Goal: Navigation & Orientation: Find specific page/section

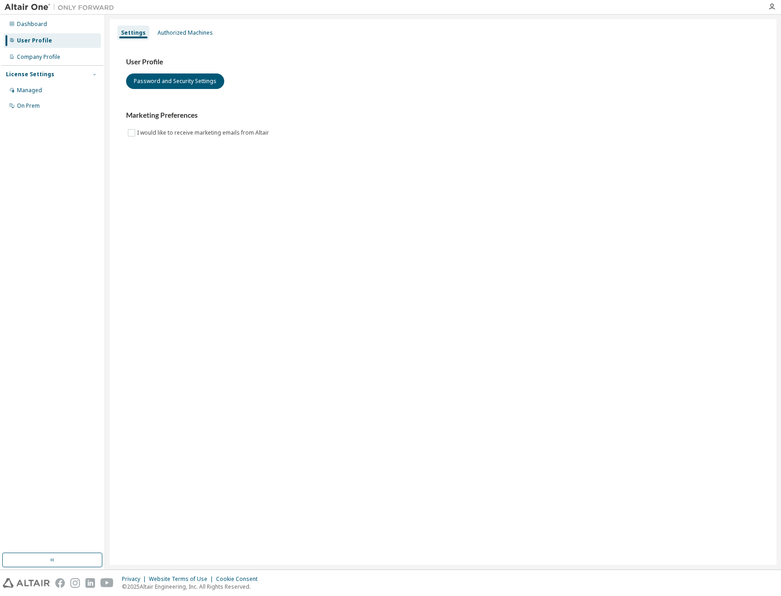
click at [93, 74] on icon "button" at bounding box center [94, 74] width 5 height 5
click at [41, 100] on div "On Prem" at bounding box center [52, 106] width 97 height 15
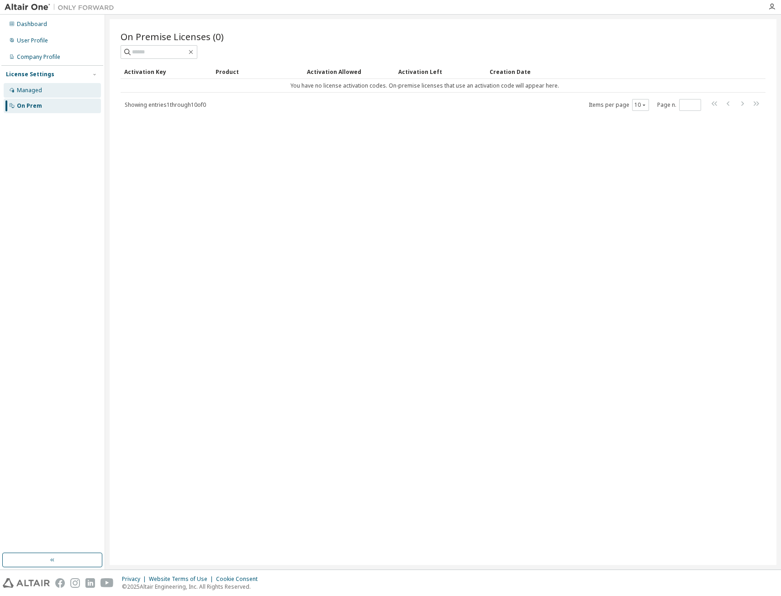
click at [41, 94] on div "Managed" at bounding box center [29, 90] width 25 height 7
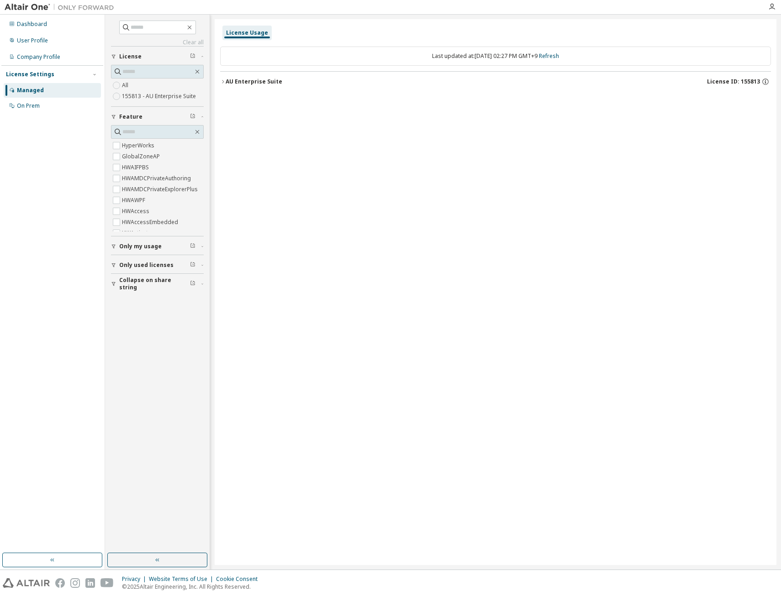
click at [469, 56] on div "Last updated at: Wed 2025-10-01 02:27 PM GMT+9 Refresh" at bounding box center [495, 56] width 551 height 19
click at [56, 42] on div "User Profile" at bounding box center [52, 40] width 97 height 15
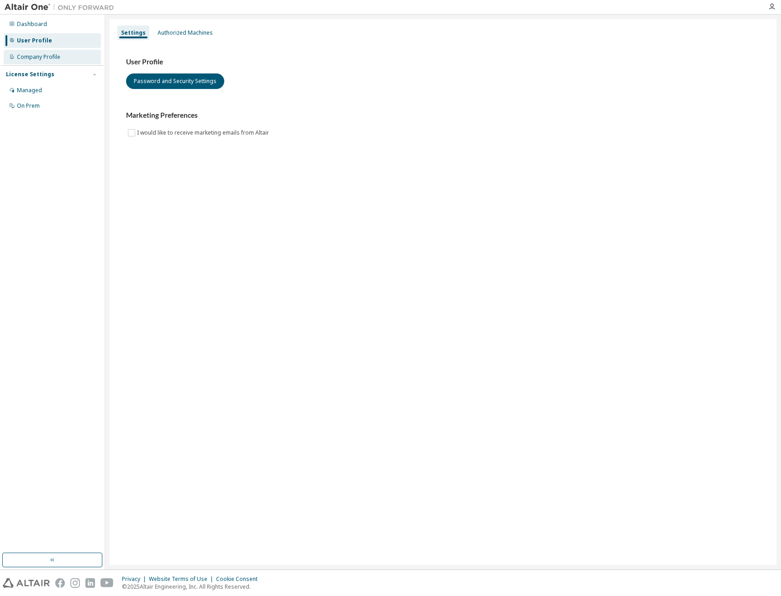
click at [32, 63] on div "Company Profile" at bounding box center [52, 57] width 97 height 15
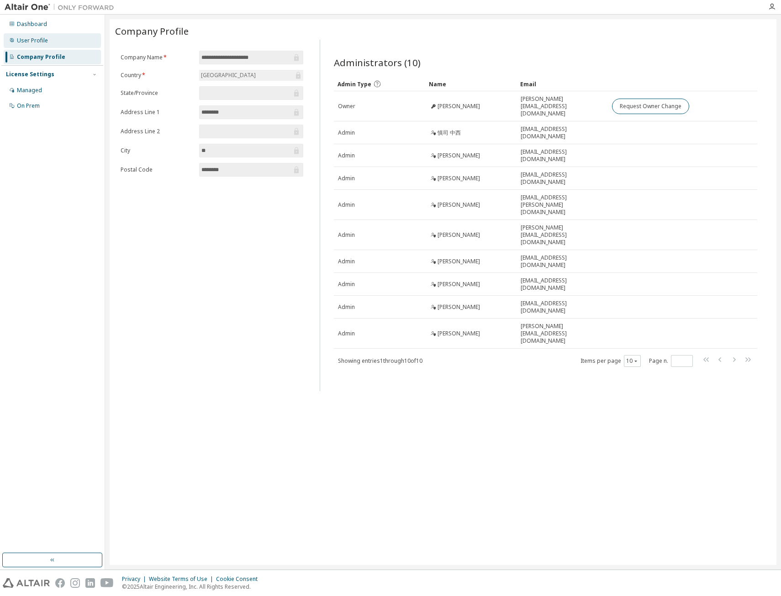
click at [37, 38] on div "User Profile" at bounding box center [32, 40] width 31 height 7
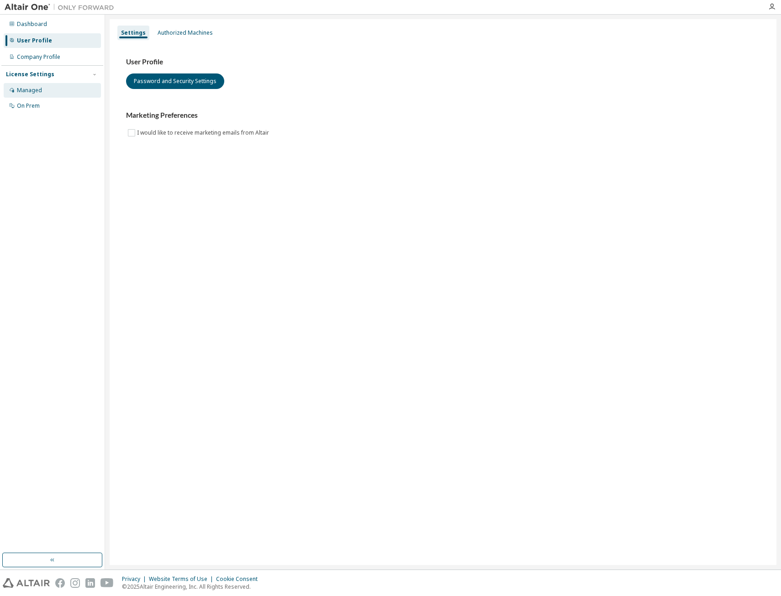
click at [47, 89] on div "Managed" at bounding box center [52, 90] width 97 height 15
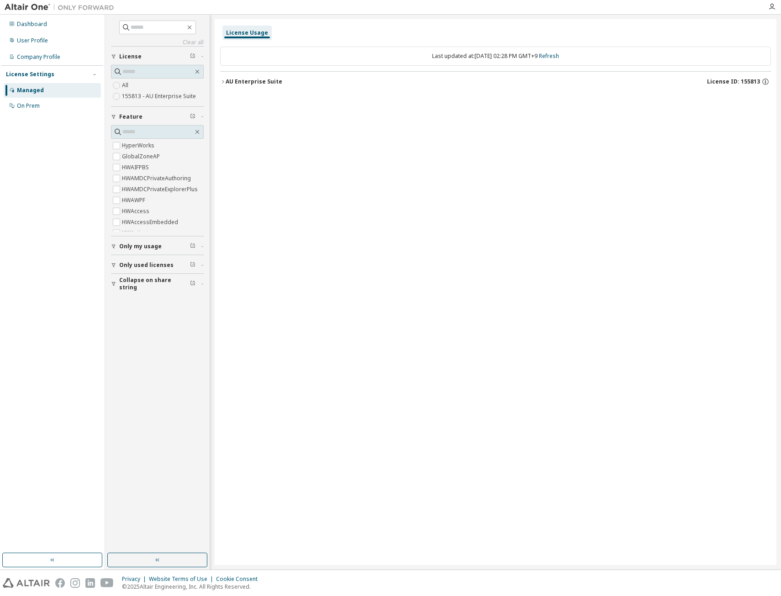
click at [37, 5] on img at bounding box center [62, 7] width 114 height 9
click at [68, 5] on img at bounding box center [62, 7] width 114 height 9
click at [92, 559] on button "button" at bounding box center [52, 560] width 100 height 15
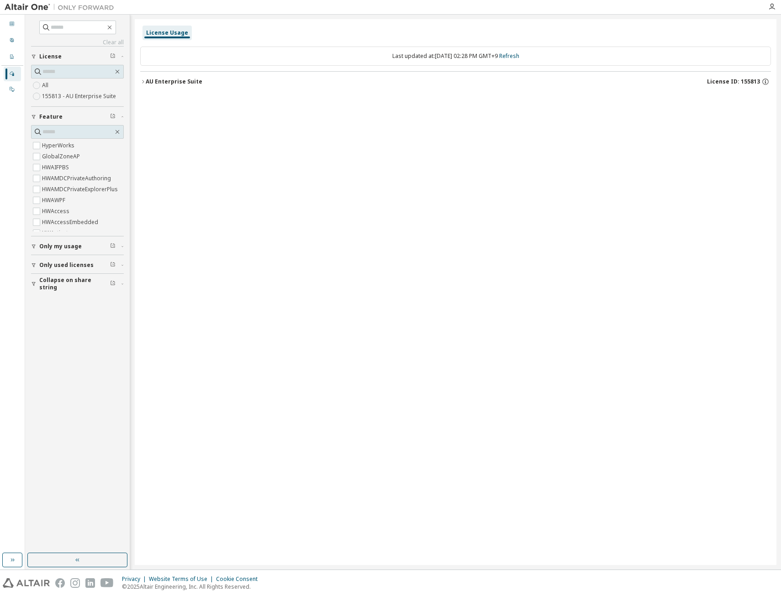
click at [55, 555] on button "button" at bounding box center [77, 560] width 100 height 15
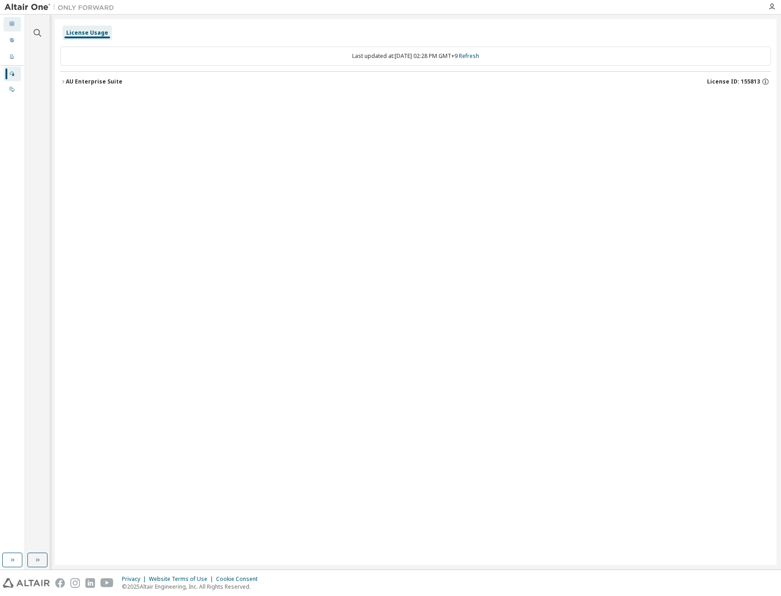
click at [12, 26] on div at bounding box center [11, 24] width 5 height 7
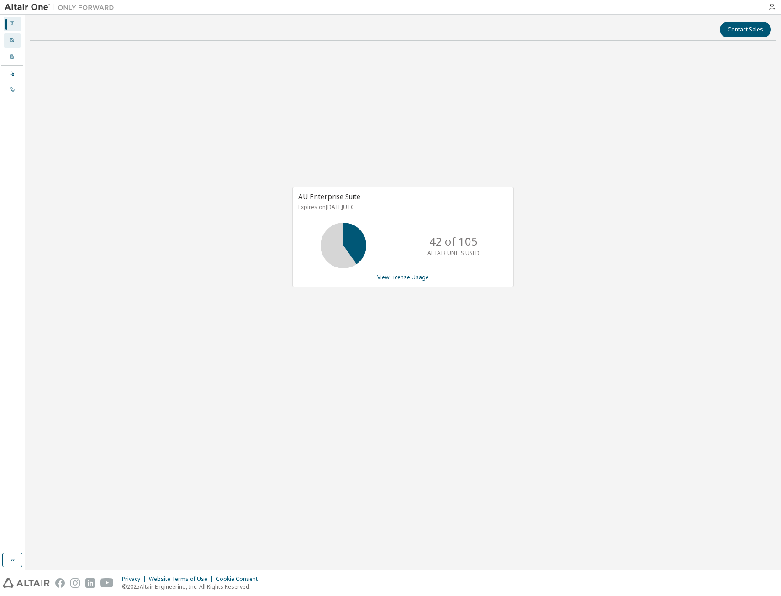
click at [10, 38] on icon at bounding box center [11, 39] width 5 height 5
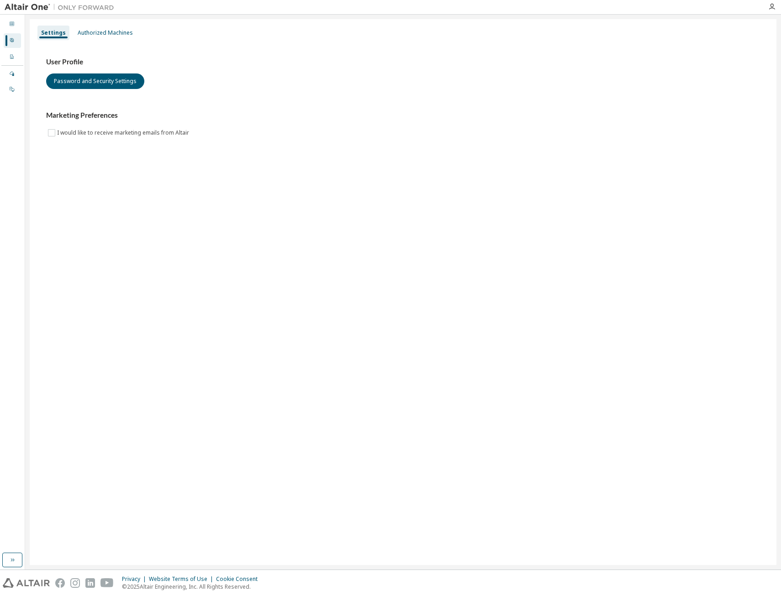
click at [32, 9] on img at bounding box center [62, 7] width 114 height 9
click at [15, 55] on div "Company Profile" at bounding box center [12, 57] width 17 height 15
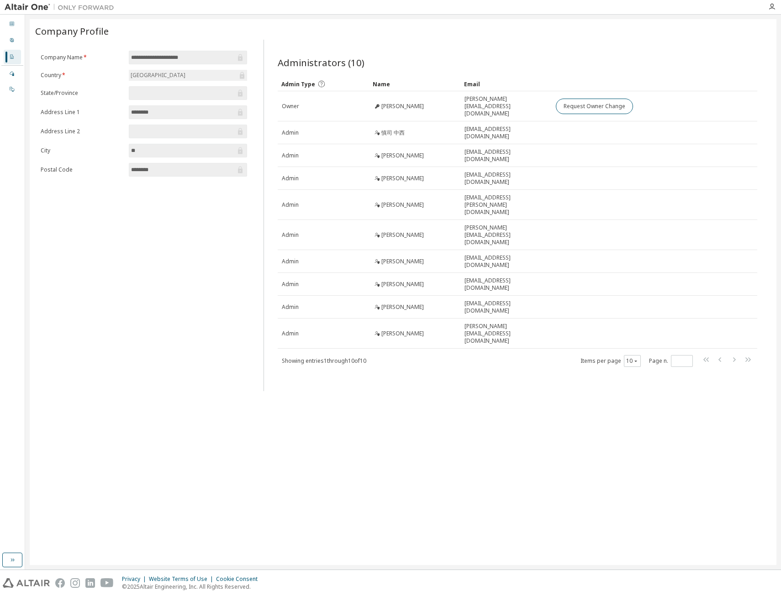
click at [15, 5] on img at bounding box center [62, 7] width 114 height 9
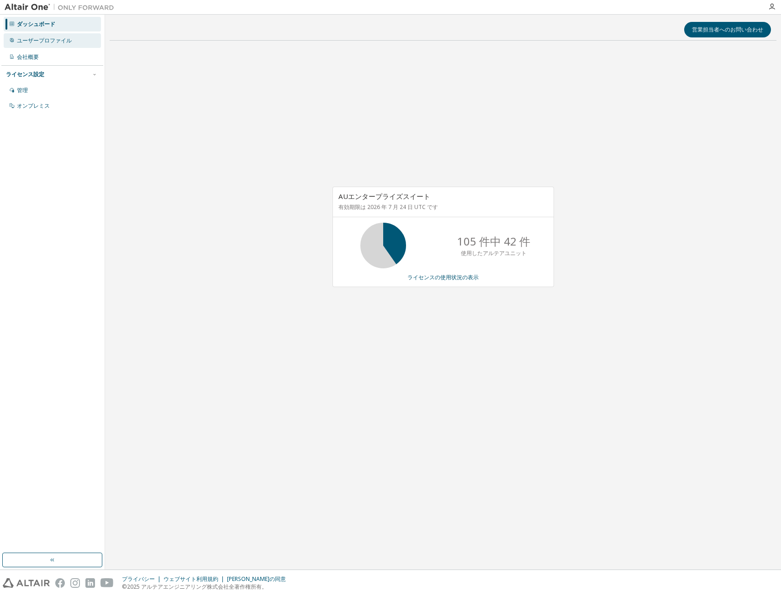
click at [66, 42] on div "ユーザープロファイル" at bounding box center [44, 40] width 55 height 7
click at [65, 76] on div "ライセンス設定" at bounding box center [52, 74] width 93 height 8
click at [81, 75] on div "ライセンス設定" at bounding box center [52, 74] width 93 height 8
click at [51, 90] on div "管理" at bounding box center [52, 90] width 97 height 15
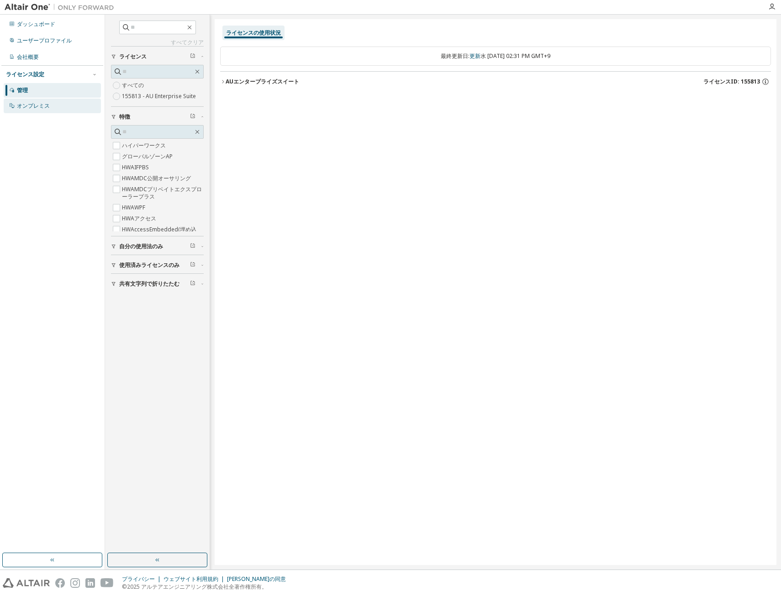
click at [37, 101] on div "オンプレミス" at bounding box center [52, 106] width 97 height 15
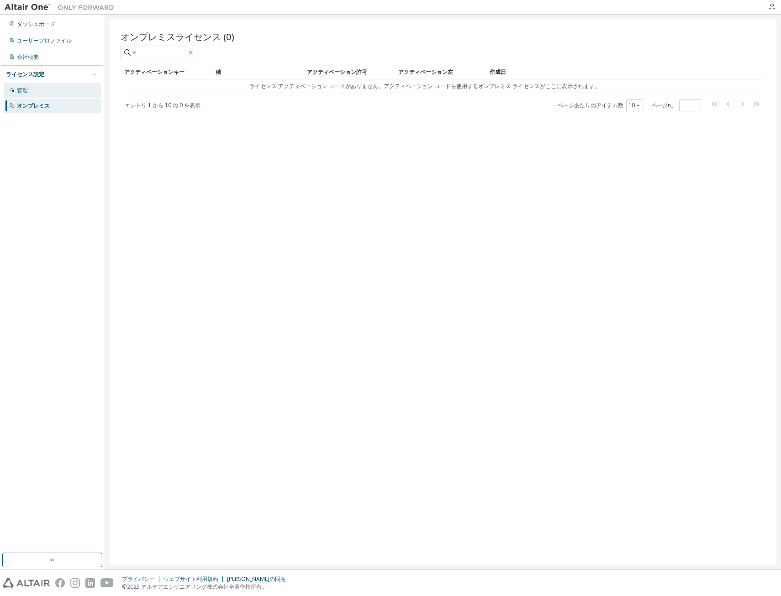
click at [37, 88] on div "管理" at bounding box center [52, 90] width 97 height 15
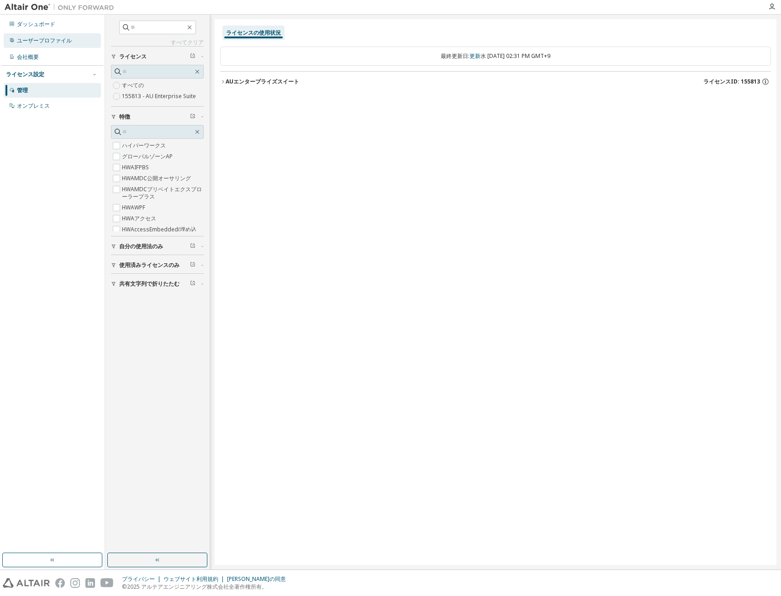
click at [64, 43] on div "ユーザープロファイル" at bounding box center [44, 40] width 55 height 7
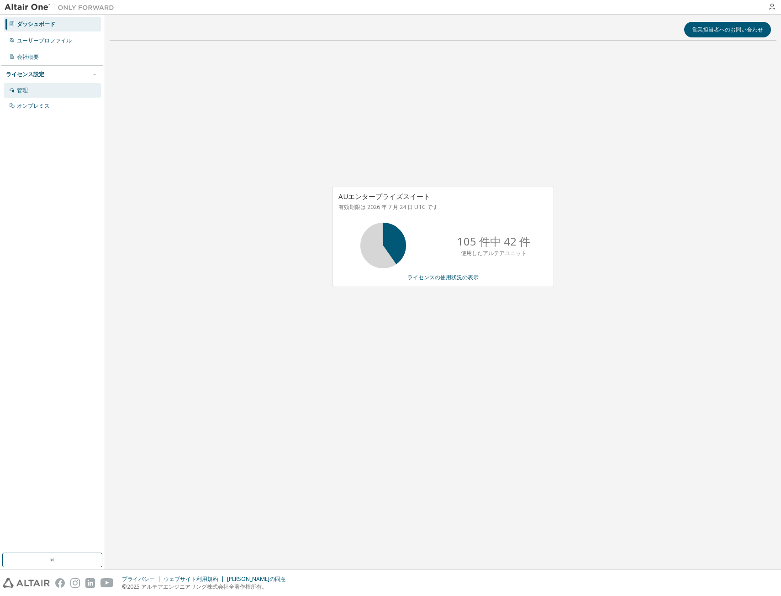
click at [38, 93] on div "管理" at bounding box center [52, 90] width 97 height 15
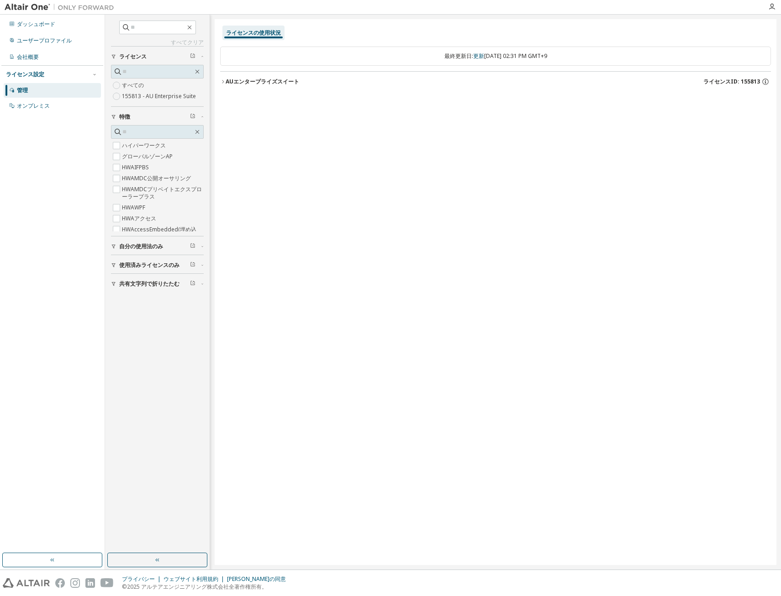
click at [202, 247] on icon "button" at bounding box center [202, 246] width 5 height 3
click at [200, 266] on icon "button" at bounding box center [202, 265] width 5 height 3
click at [224, 81] on icon "button" at bounding box center [222, 81] width 5 height 5
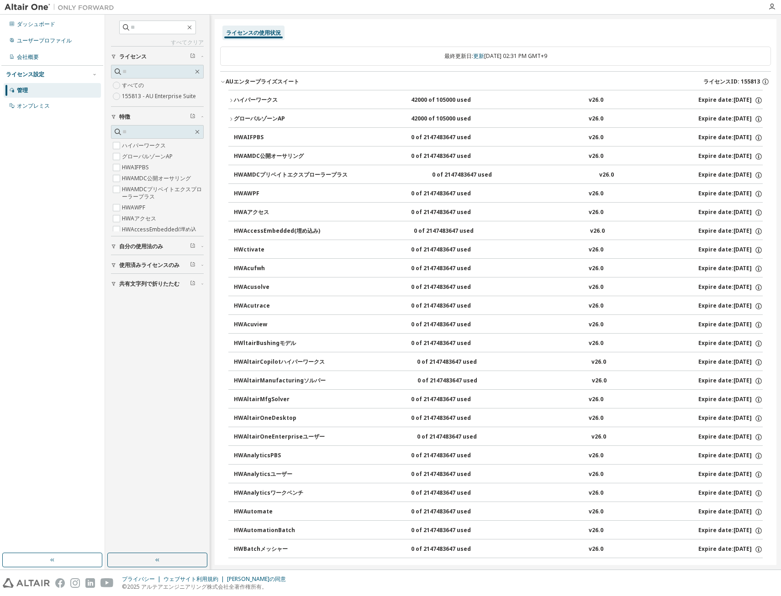
click at [222, 81] on icon "button" at bounding box center [222, 81] width 5 height 5
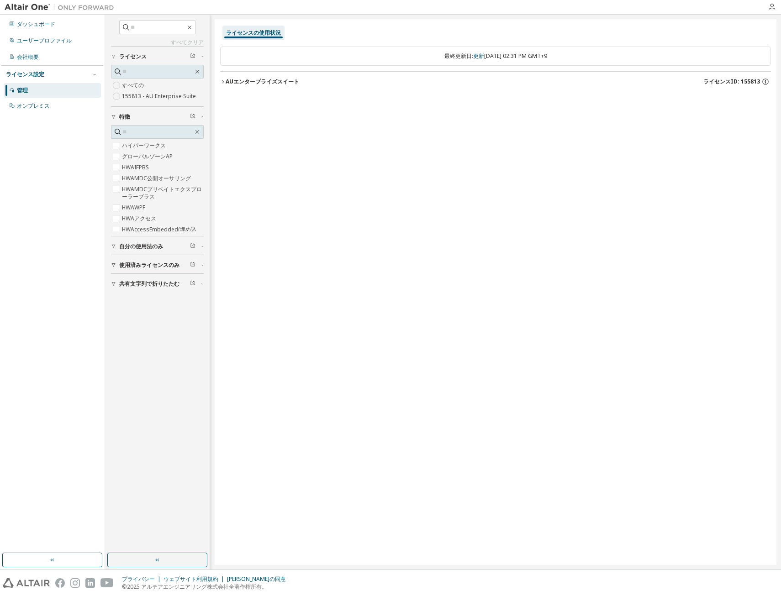
click at [222, 81] on icon "button" at bounding box center [222, 81] width 5 height 5
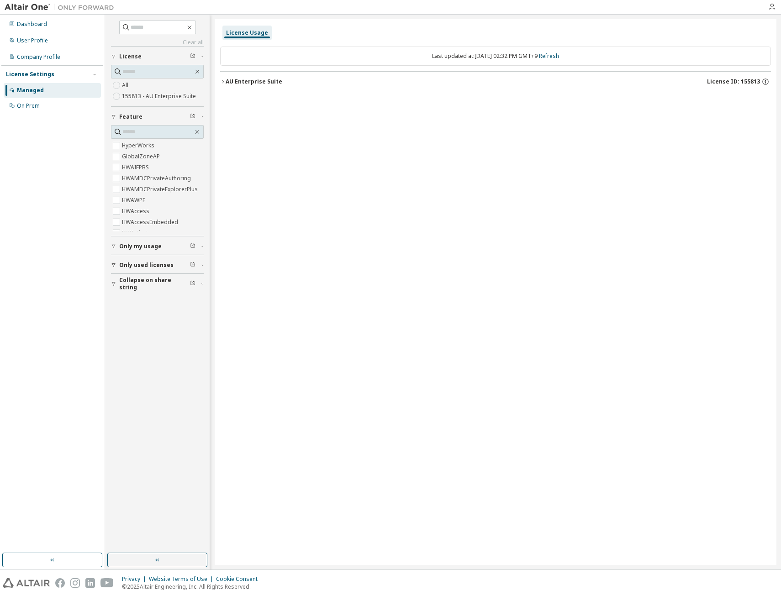
click at [21, 5] on img at bounding box center [62, 7] width 114 height 9
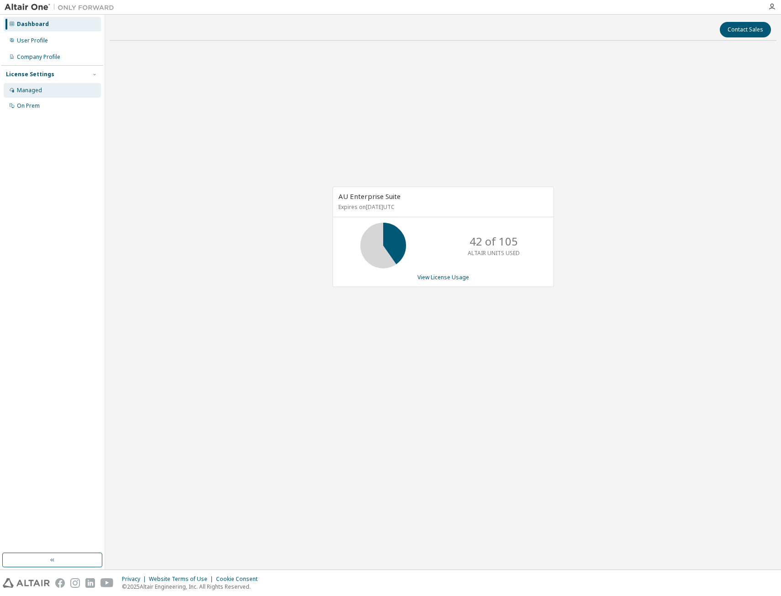
click at [32, 84] on div "Managed" at bounding box center [52, 90] width 97 height 15
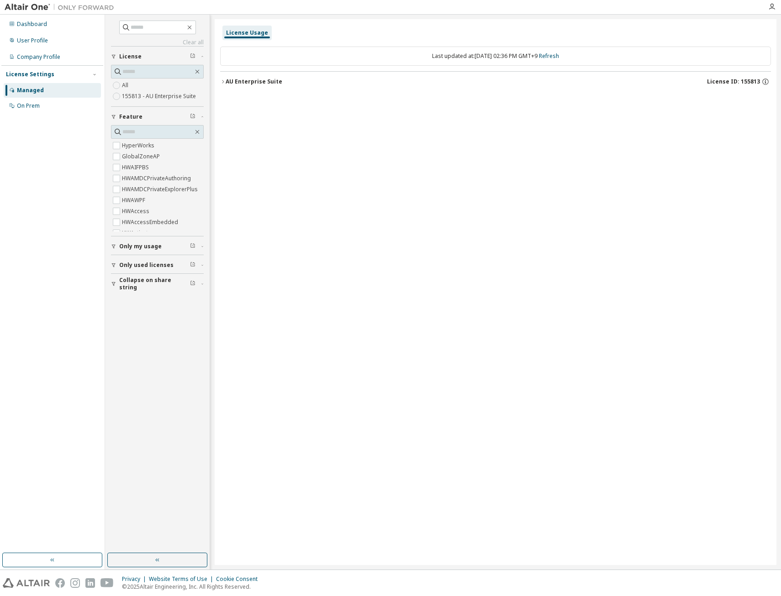
click at [25, 10] on img at bounding box center [62, 7] width 114 height 9
click at [32, 10] on img at bounding box center [62, 7] width 114 height 9
click at [33, 7] on img at bounding box center [62, 7] width 114 height 9
click at [437, 241] on div "License Usage Last updated at: Wed 2025-10-01 02:36 PM GMT+9 Refresh AU Enterpr…" at bounding box center [496, 292] width 562 height 546
click at [21, 8] on img at bounding box center [62, 7] width 114 height 9
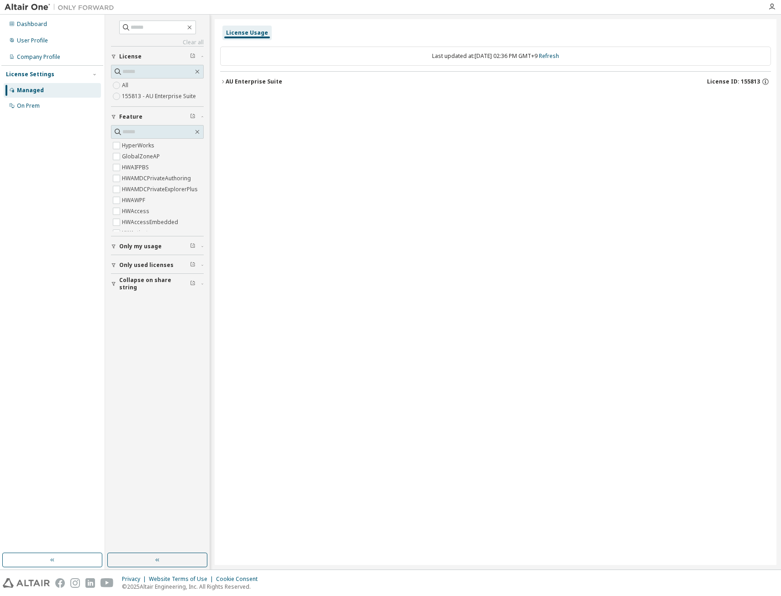
click at [37, 7] on img at bounding box center [62, 7] width 114 height 9
click at [65, 7] on img at bounding box center [62, 7] width 114 height 9
